Goal: Contribute content: Contribute content

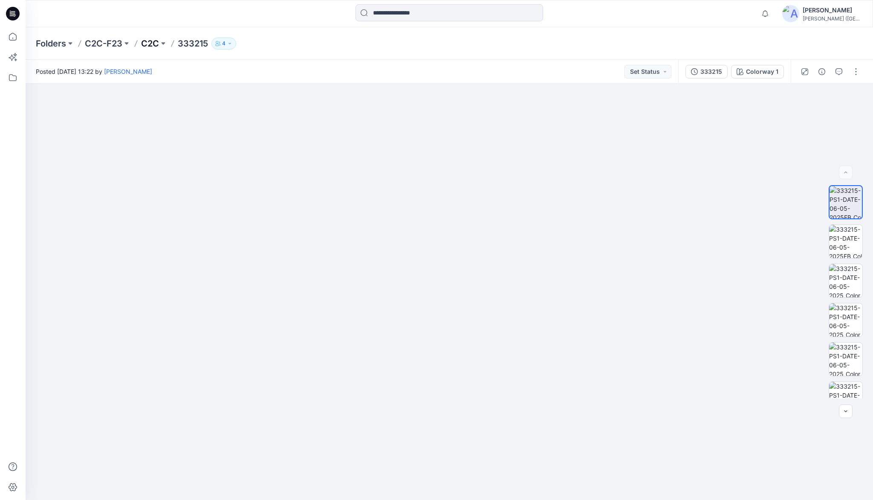
click at [147, 41] on p "C2C" at bounding box center [150, 44] width 18 height 12
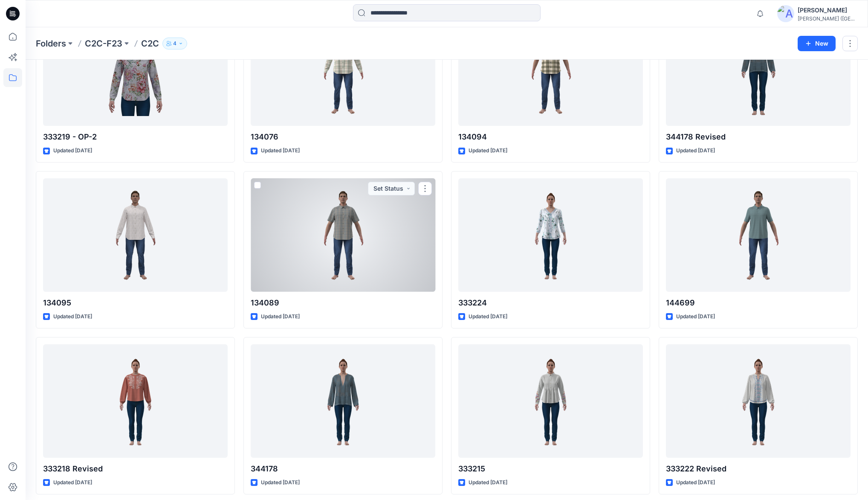
scroll to position [1120, 0]
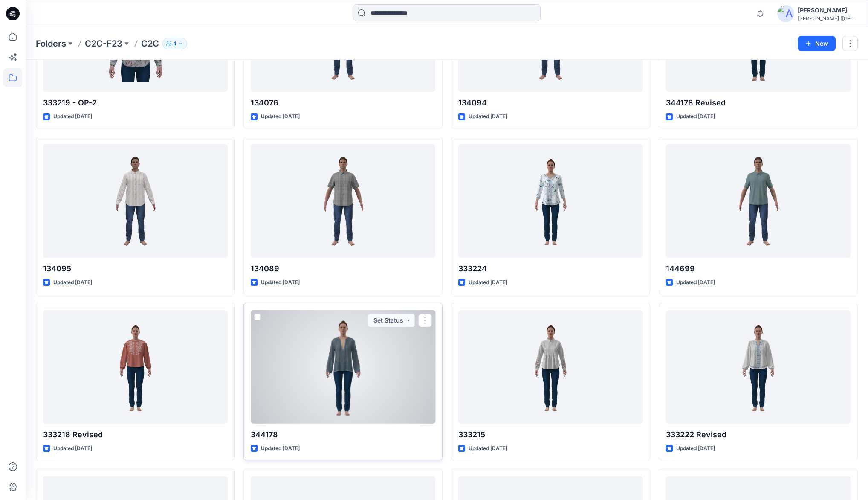
click at [345, 341] on div at bounding box center [343, 366] width 185 height 113
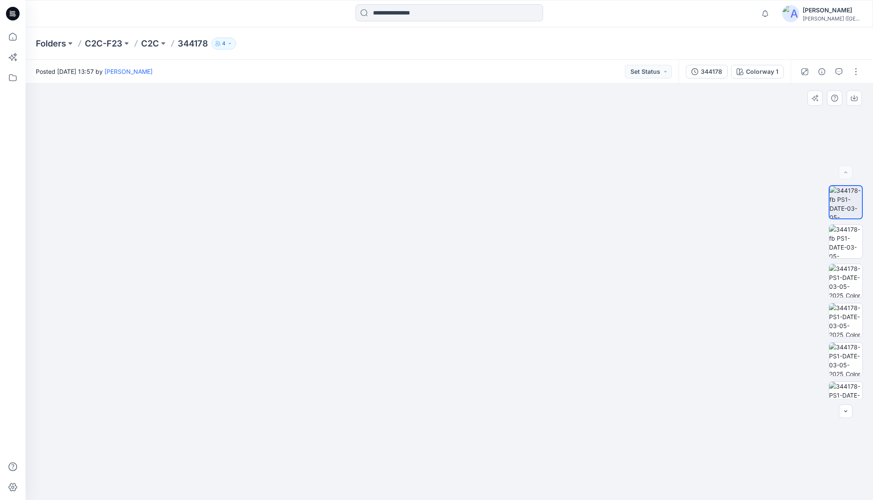
drag, startPoint x: 472, startPoint y: 172, endPoint x: 469, endPoint y: 266, distance: 93.9
drag, startPoint x: 450, startPoint y: 255, endPoint x: 445, endPoint y: 341, distance: 86.8
click at [850, 318] on img at bounding box center [846, 319] width 33 height 33
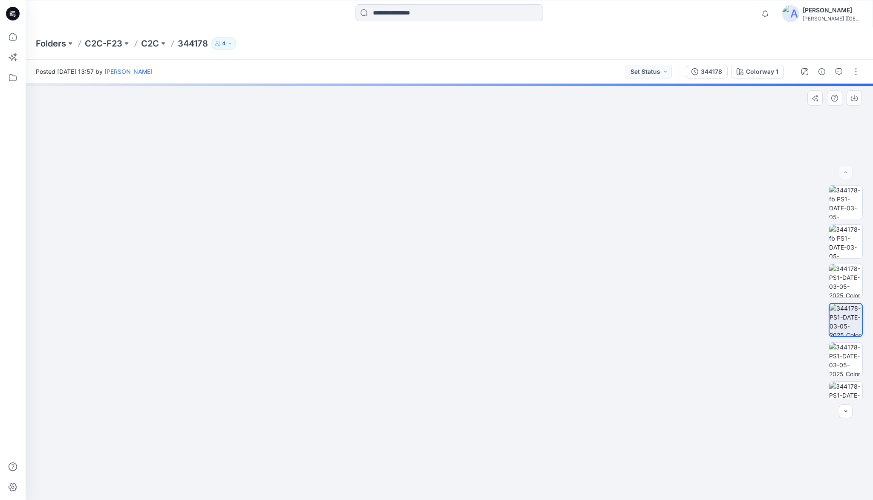
drag, startPoint x: 466, startPoint y: 198, endPoint x: 442, endPoint y: 304, distance: 108.4
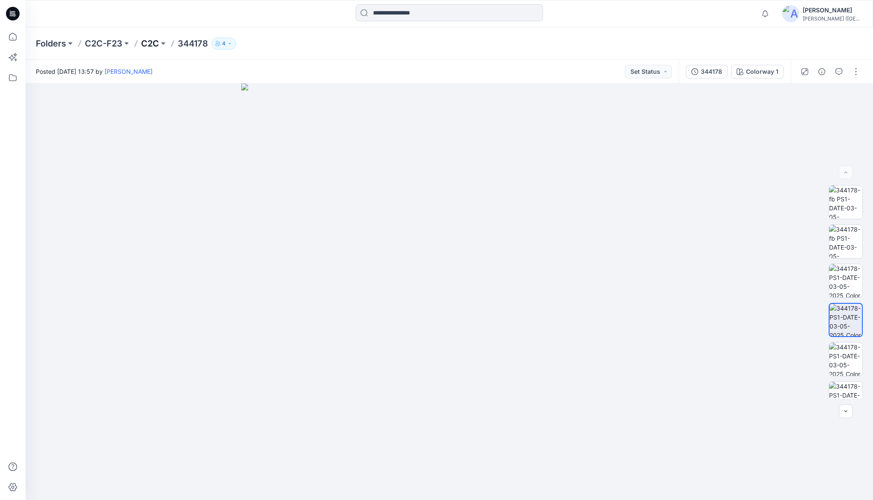
click at [151, 44] on p "C2C" at bounding box center [150, 44] width 18 height 12
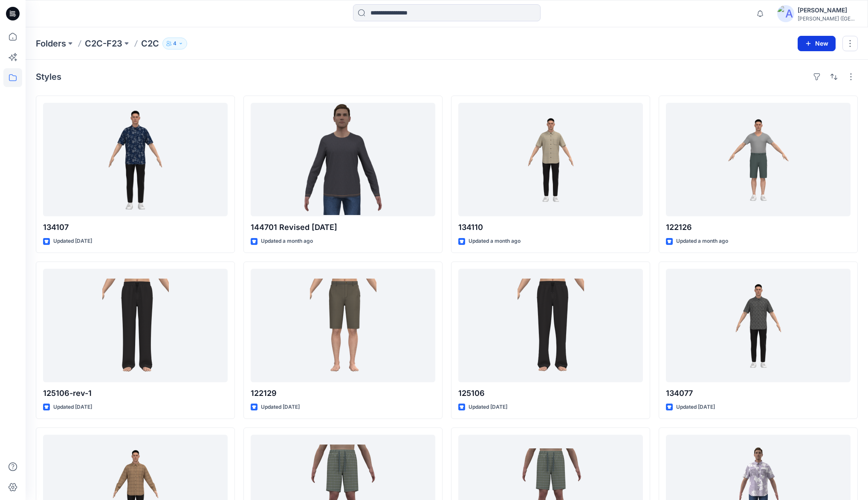
click at [821, 43] on button "New" at bounding box center [817, 43] width 38 height 15
click at [785, 65] on p "New Style" at bounding box center [790, 64] width 29 height 10
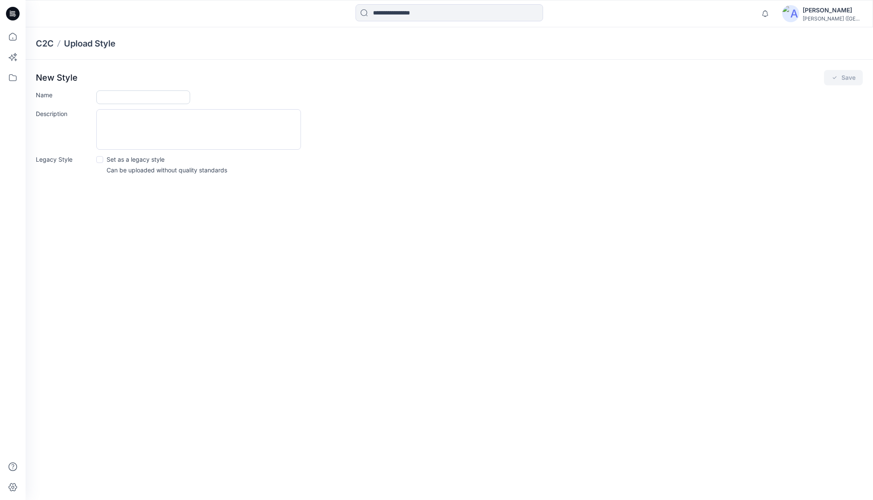
click at [118, 96] on input "Name" at bounding box center [143, 97] width 94 height 14
type input "******"
click at [841, 77] on button "Save" at bounding box center [843, 77] width 39 height 15
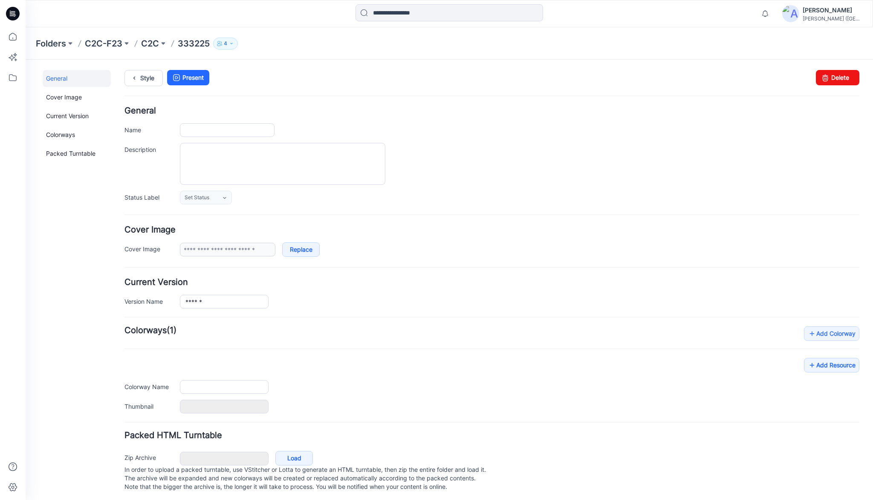
type input "******"
type input "**********"
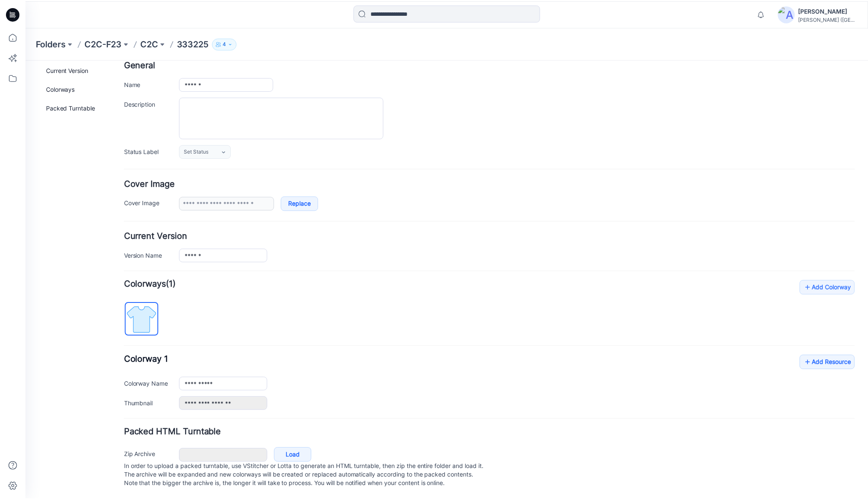
scroll to position [53, 0]
click at [830, 355] on link "Add Resource" at bounding box center [831, 362] width 55 height 15
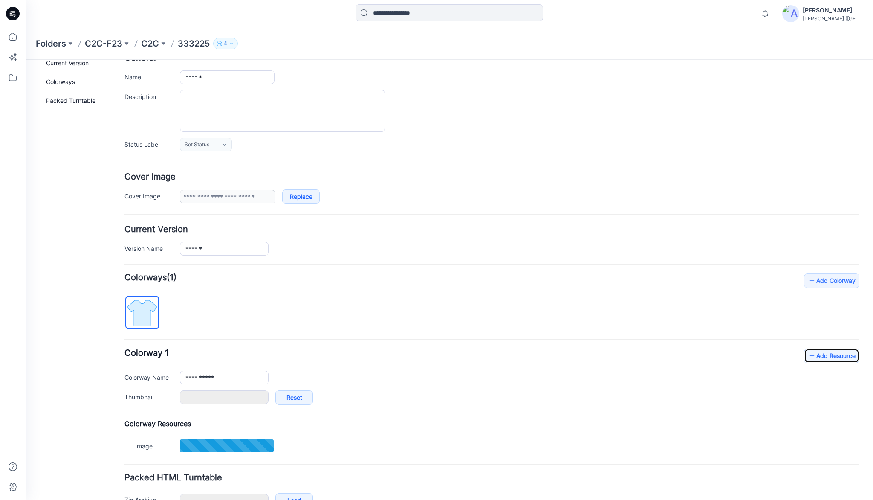
type input "********"
click at [827, 351] on link "Add Resource" at bounding box center [831, 355] width 55 height 15
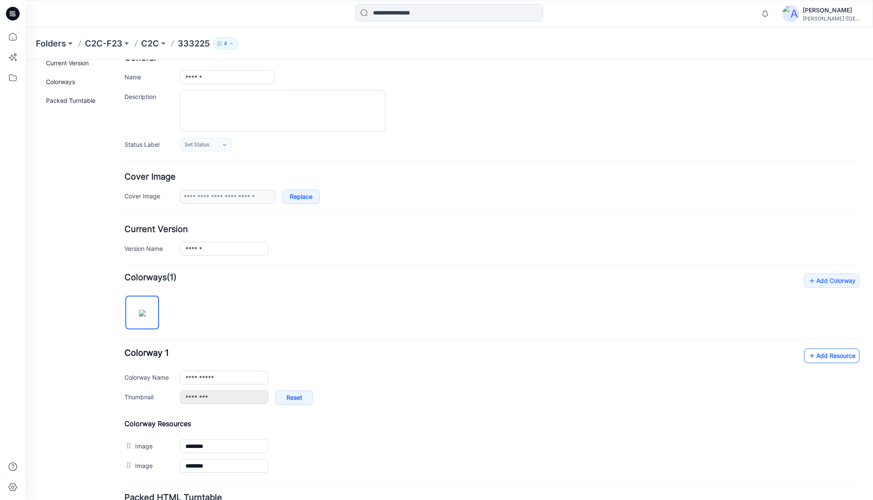
click at [825, 355] on link "Add Resource" at bounding box center [831, 355] width 55 height 15
click at [17, 38] on icon at bounding box center [12, 36] width 19 height 19
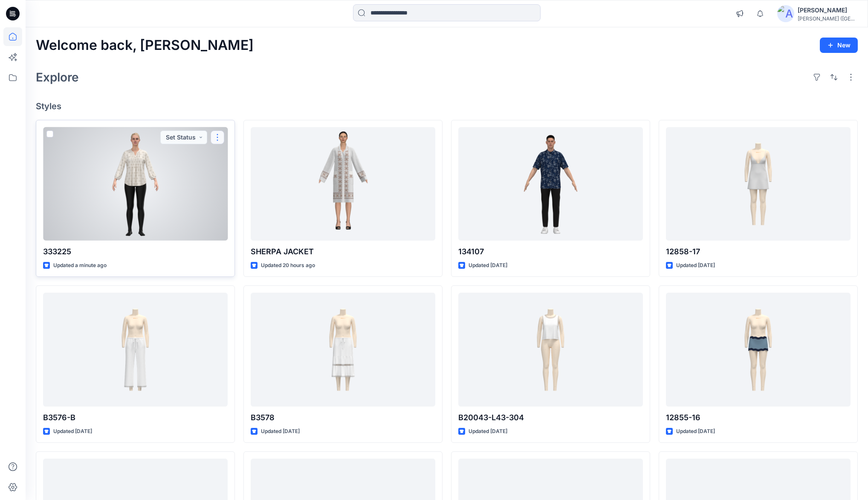
click at [218, 137] on button "button" at bounding box center [218, 138] width 14 height 14
click at [242, 202] on p "Duplicate to..." at bounding box center [247, 204] width 39 height 9
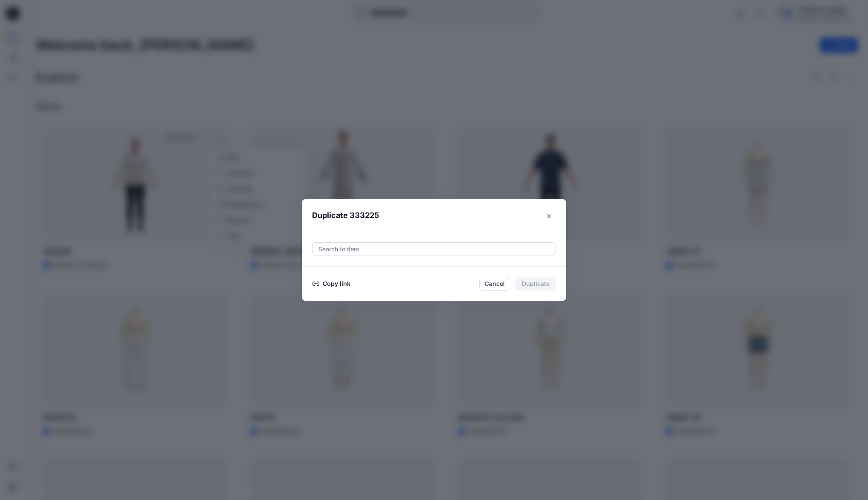
click at [339, 285] on button "Copy link" at bounding box center [331, 284] width 39 height 10
